Goal: Use online tool/utility: Utilize a website feature to perform a specific function

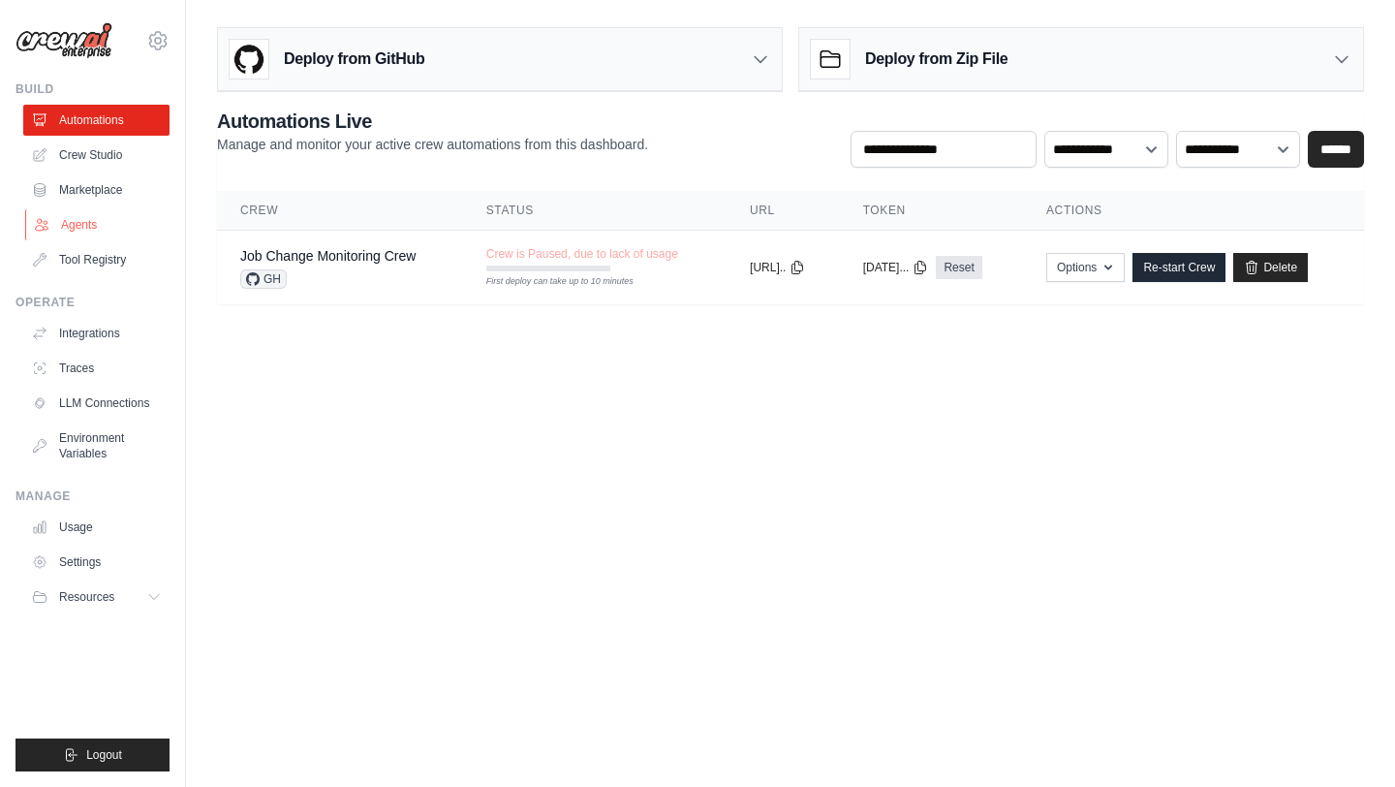
click at [78, 225] on link "Agents" at bounding box center [98, 224] width 146 height 31
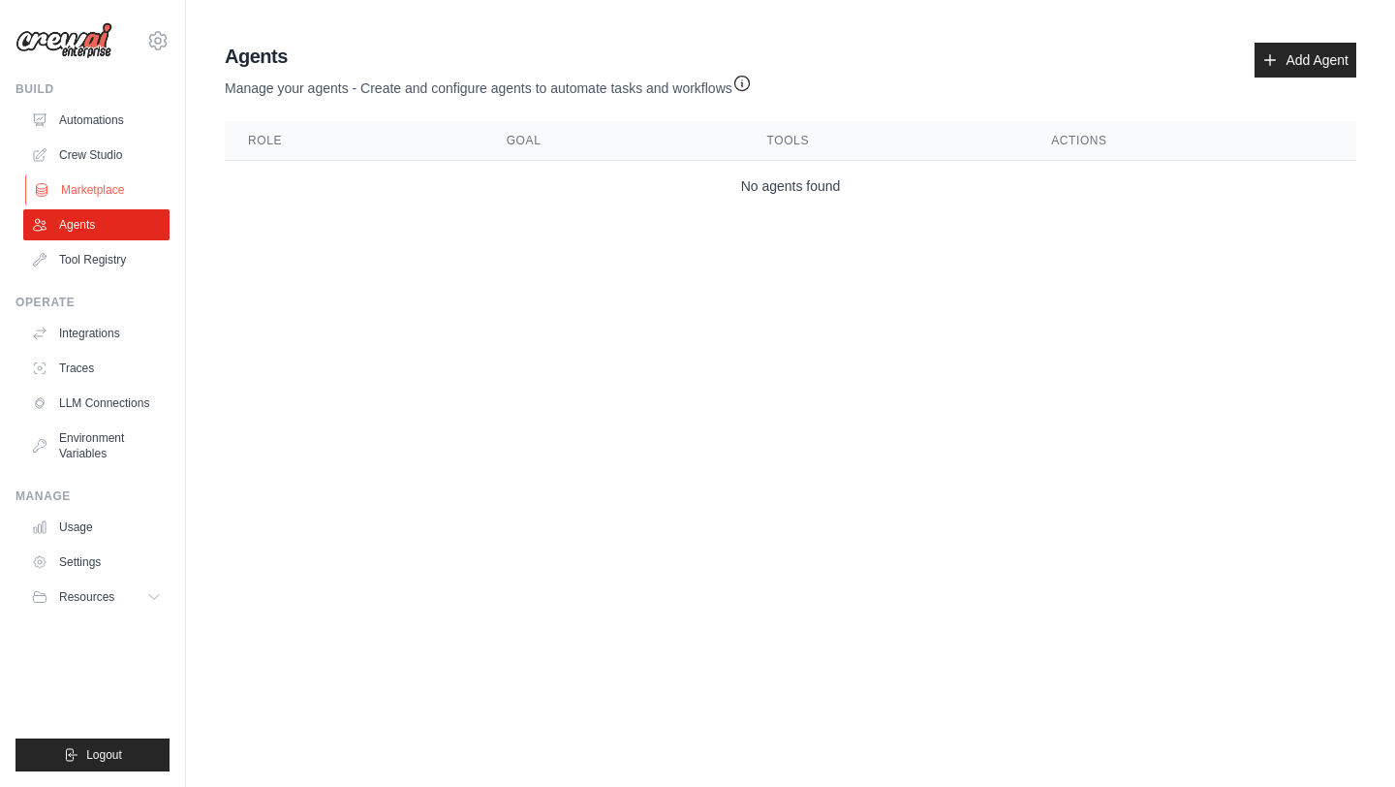
click at [87, 175] on link "Marketplace" at bounding box center [98, 189] width 146 height 31
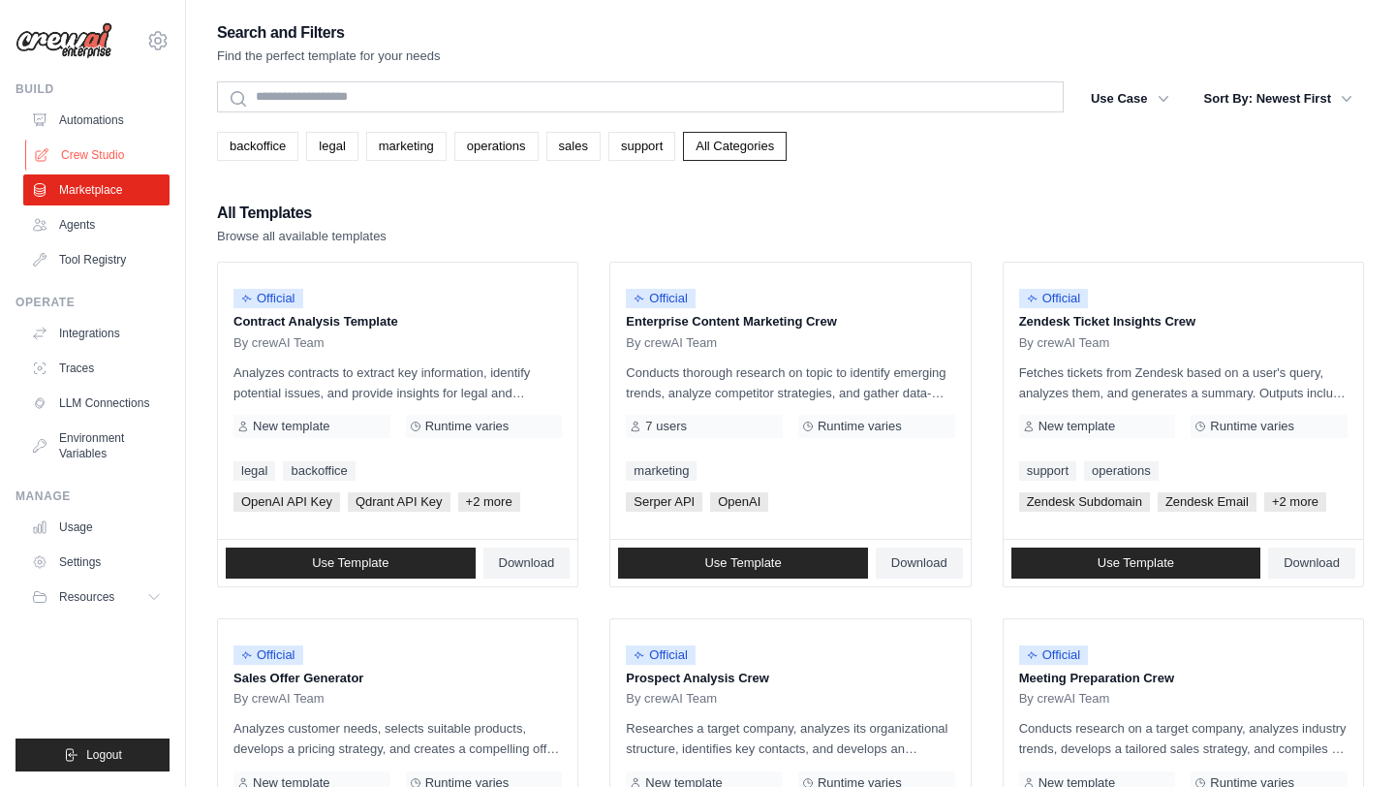
click at [110, 153] on link "Crew Studio" at bounding box center [98, 155] width 146 height 31
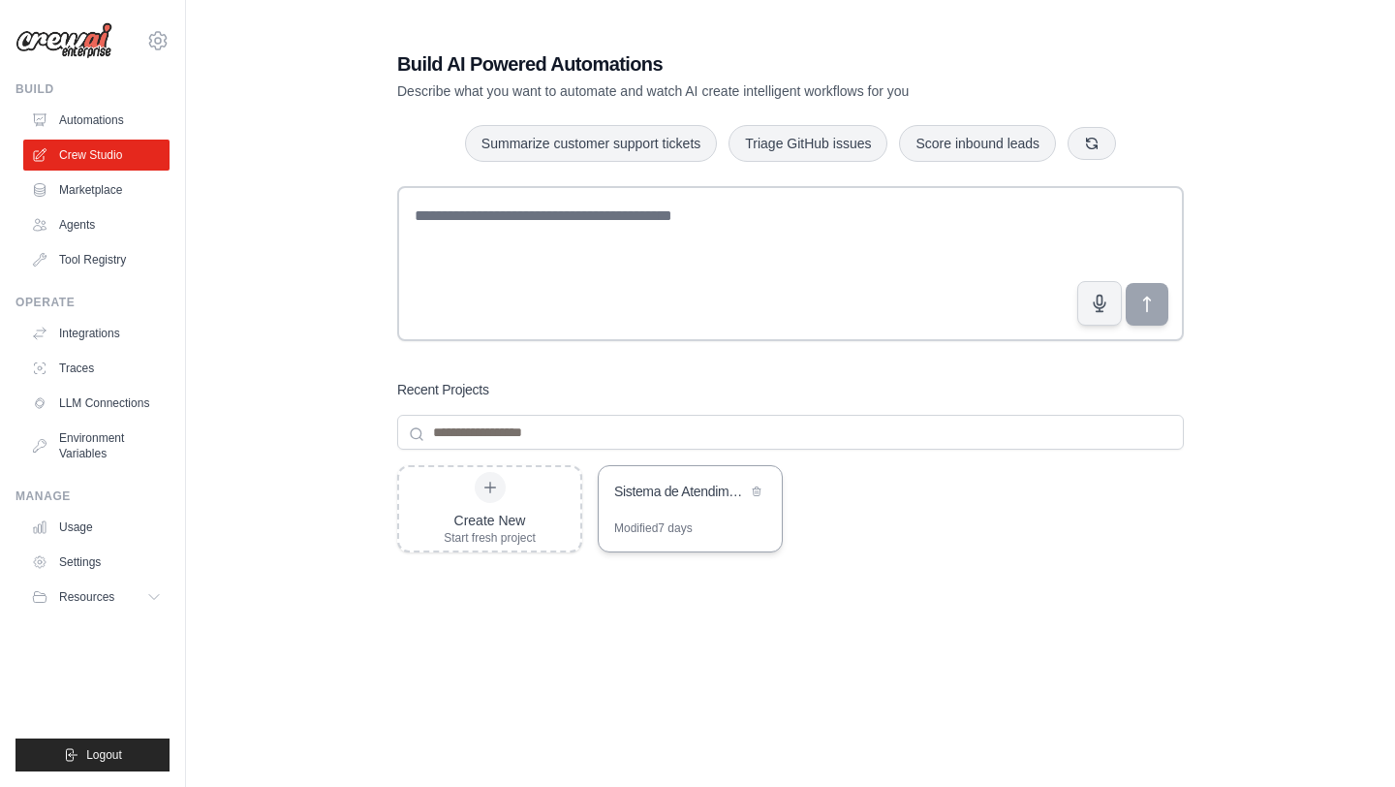
click at [701, 520] on div "Modified 7 days" at bounding box center [690, 535] width 183 height 31
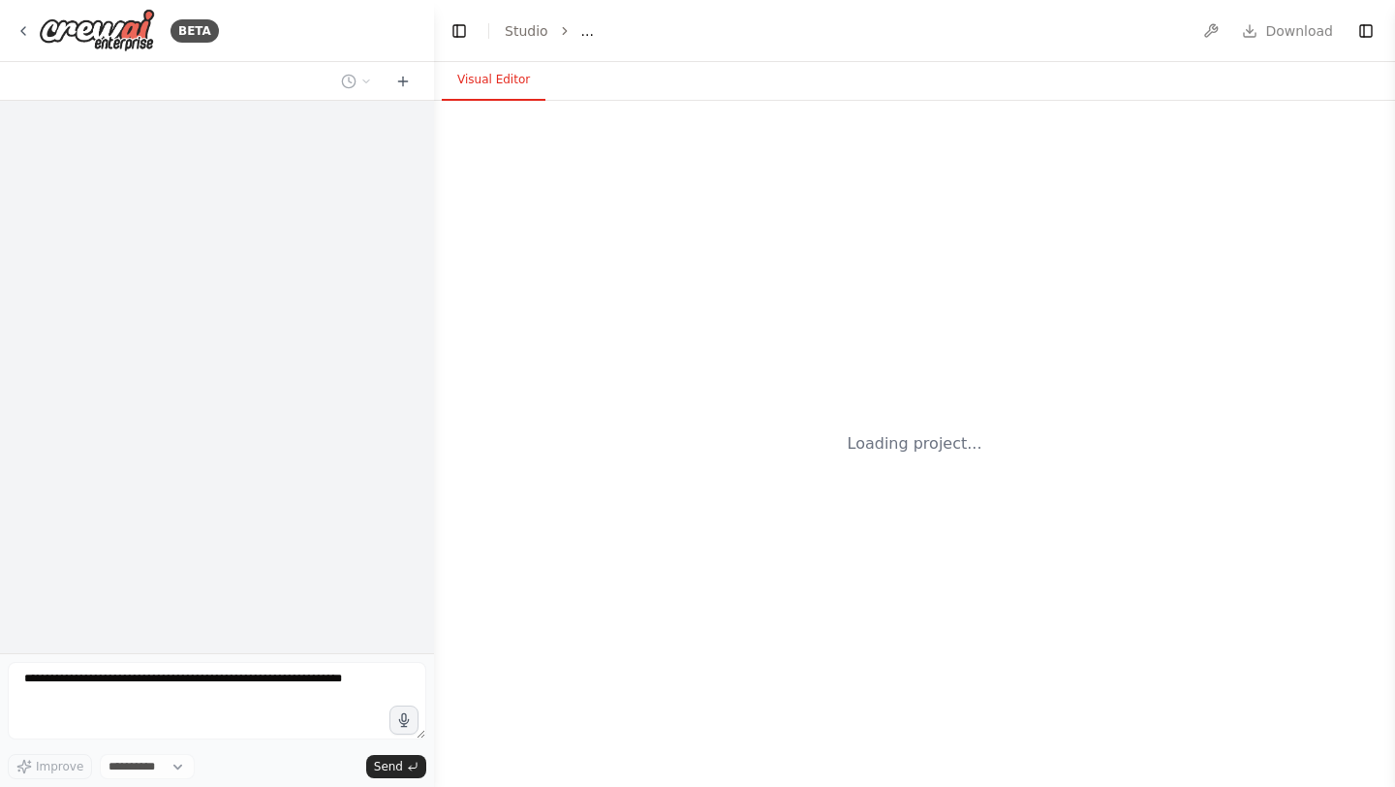
select select "****"
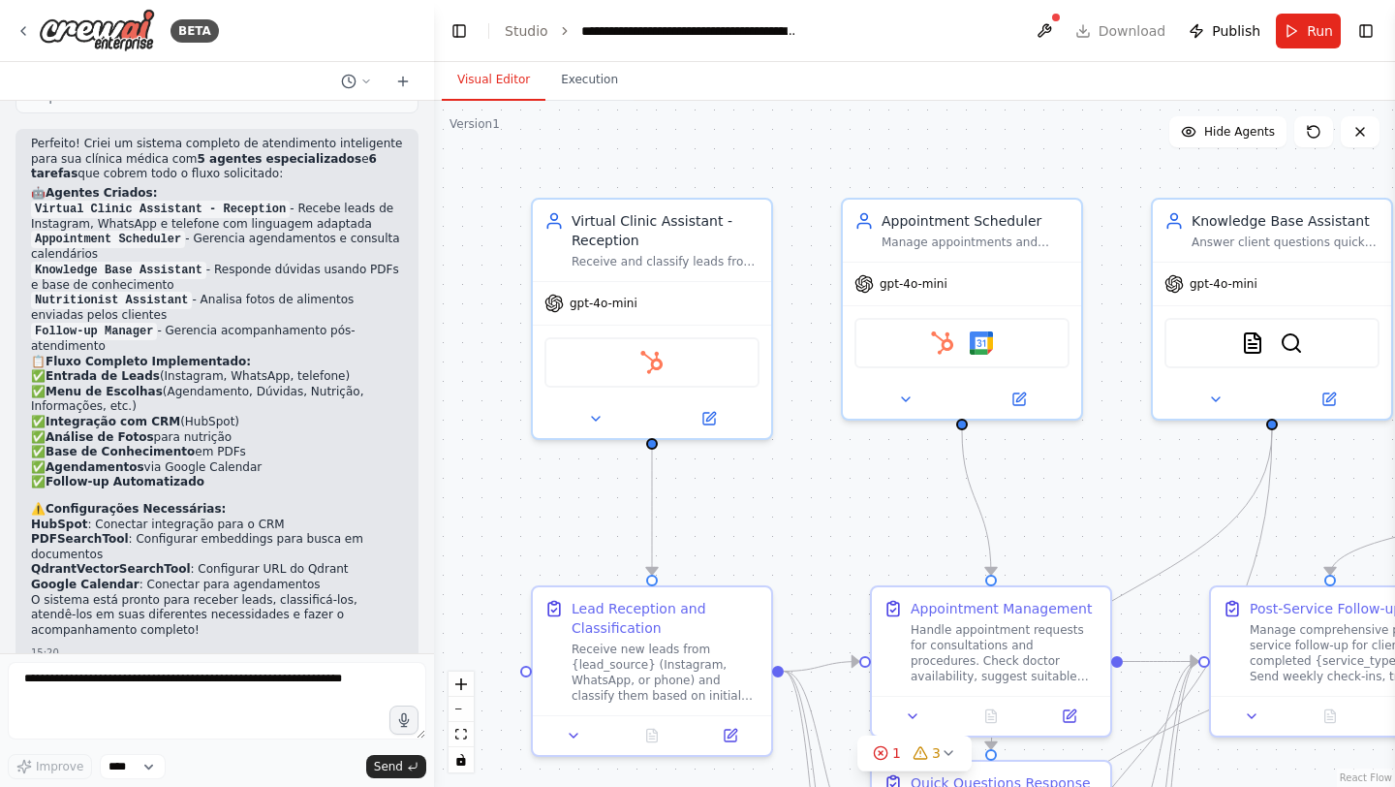
scroll to position [2232, 0]
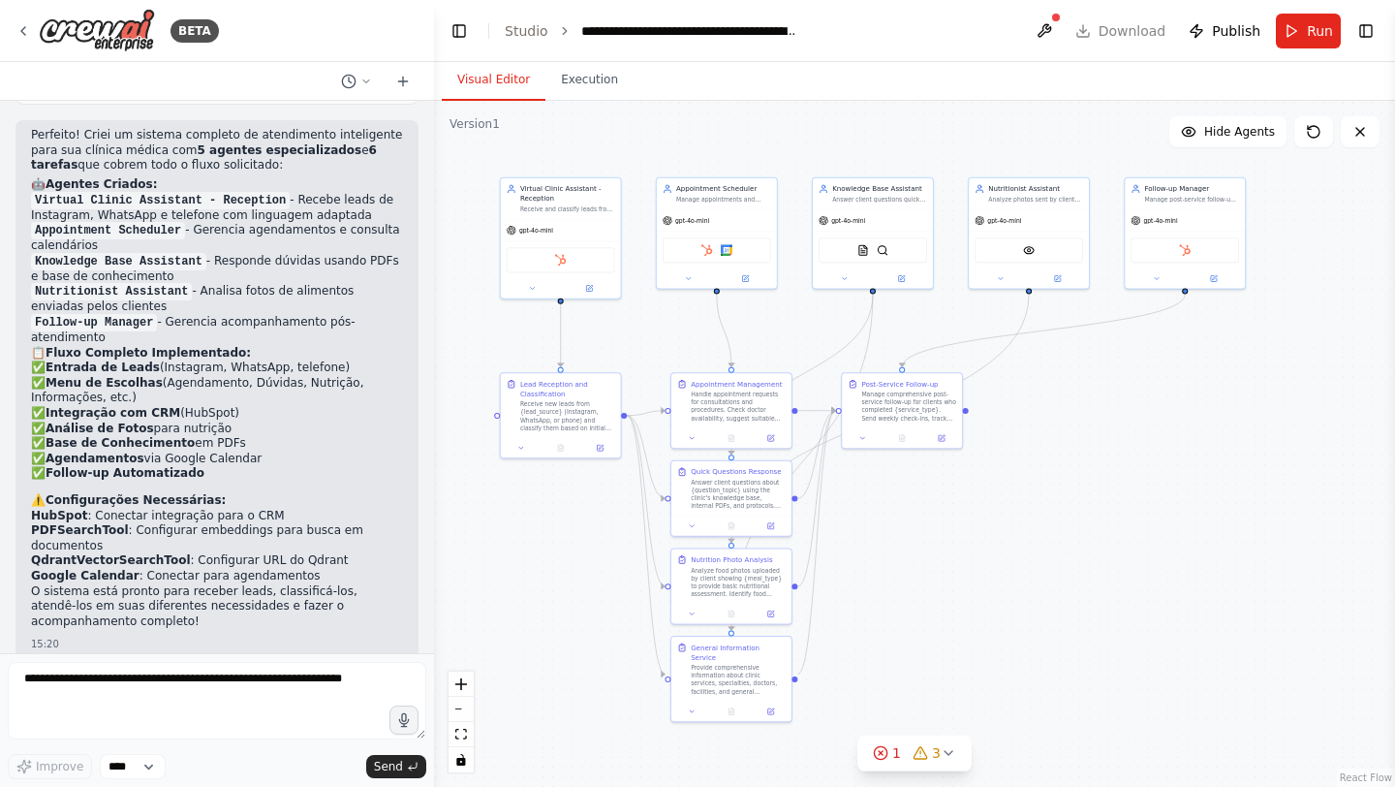
drag, startPoint x: 1379, startPoint y: 624, endPoint x: 1178, endPoint y: 436, distance: 274.9
click at [1178, 436] on div ".deletable-edge-delete-btn { width: 20px; height: 20px; border: 0px solid #ffff…" at bounding box center [914, 444] width 961 height 686
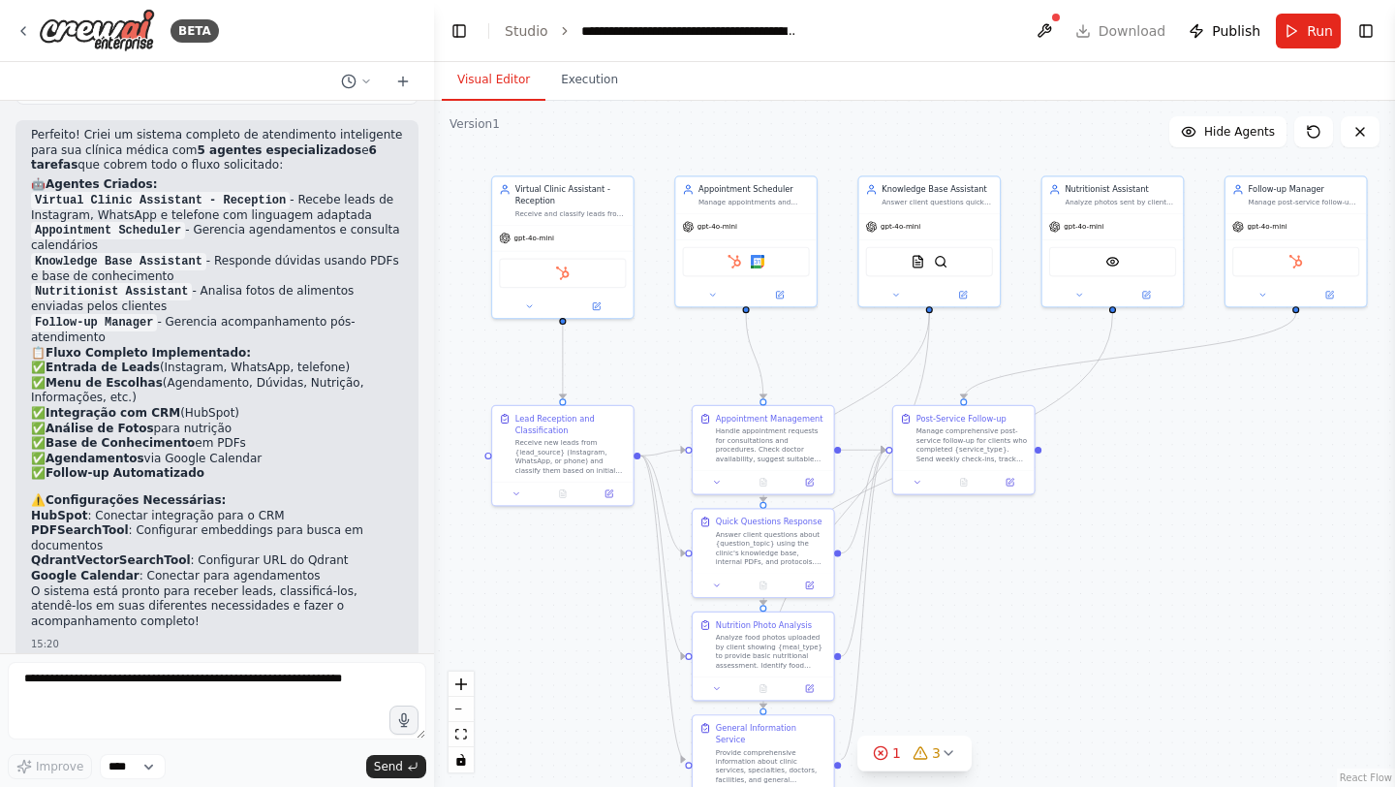
click at [907, 89] on div "Visual Editor Execution" at bounding box center [914, 81] width 961 height 39
